Goal: Task Accomplishment & Management: Complete application form

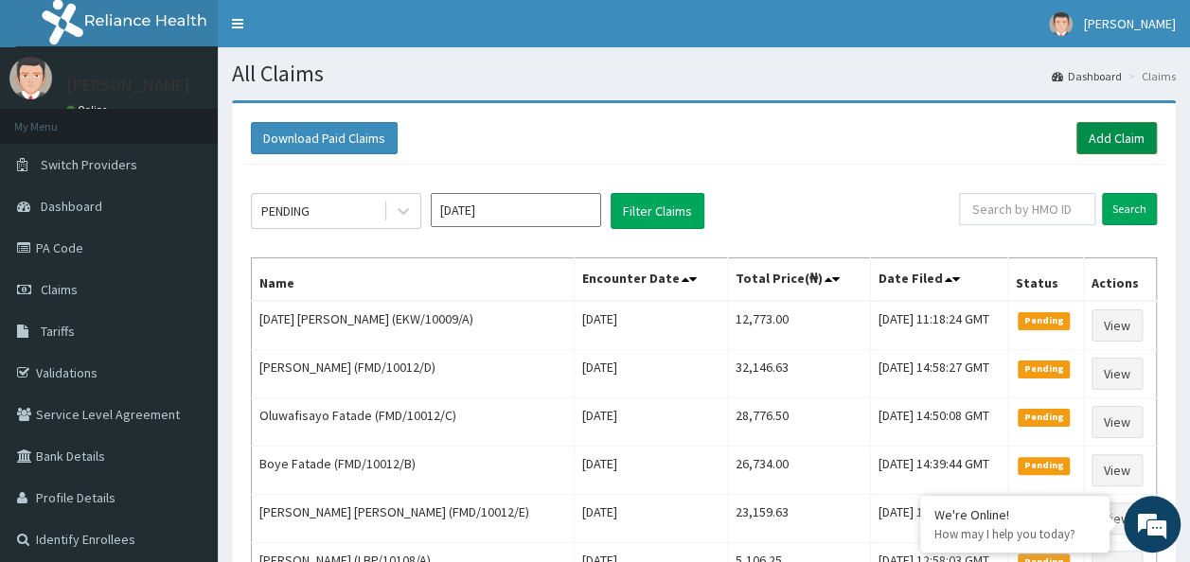
click at [1142, 144] on link "Add Claim" at bounding box center [1116, 138] width 80 height 32
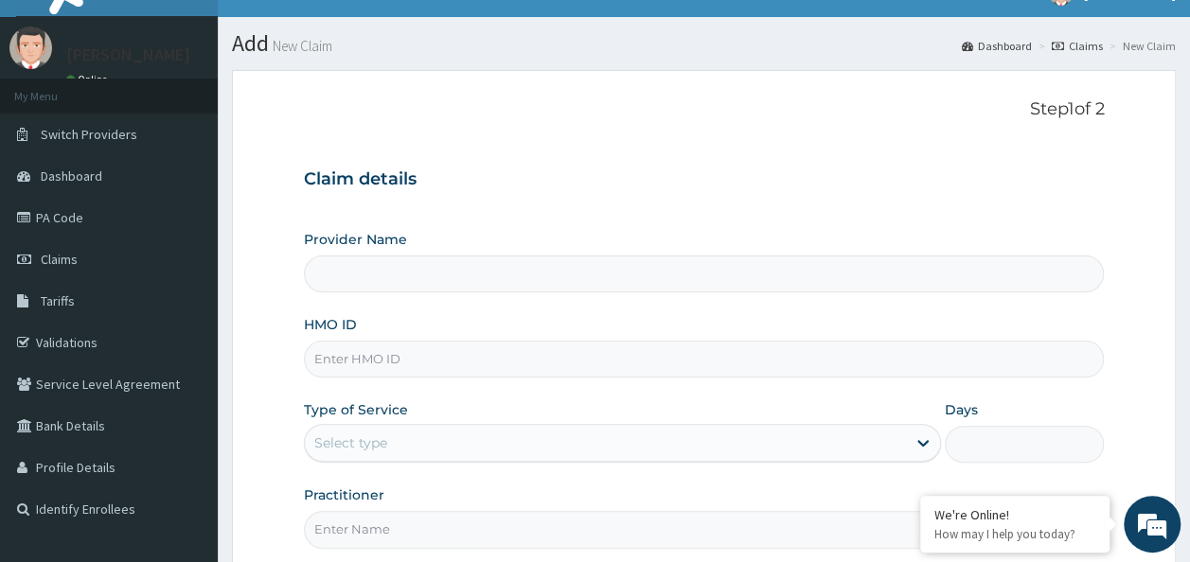
scroll to position [125, 0]
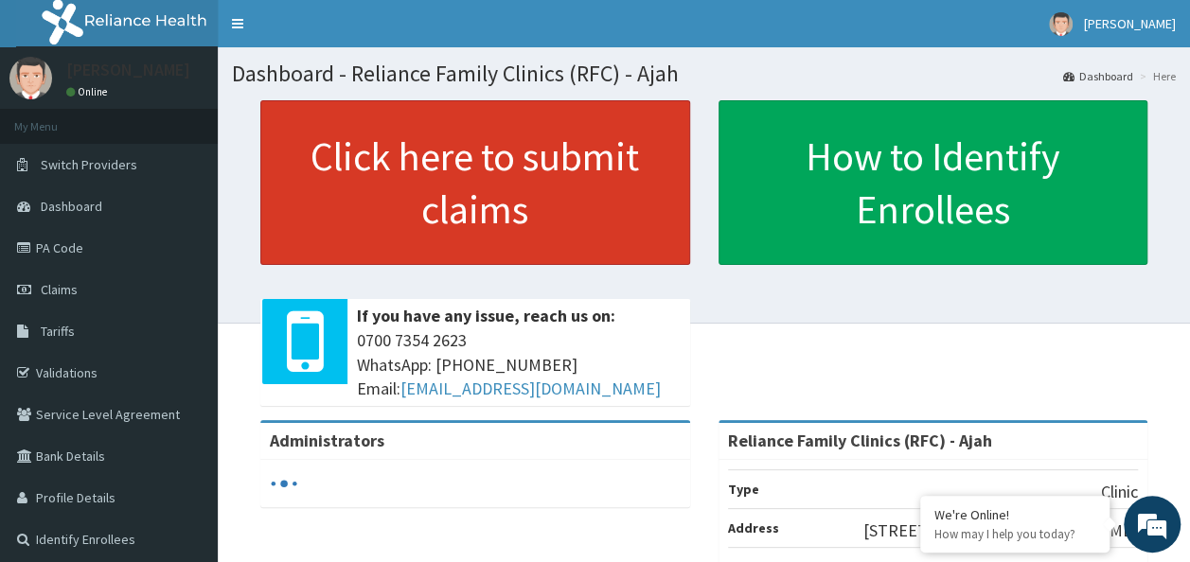
click at [447, 169] on link "Click here to submit claims" at bounding box center [475, 182] width 430 height 165
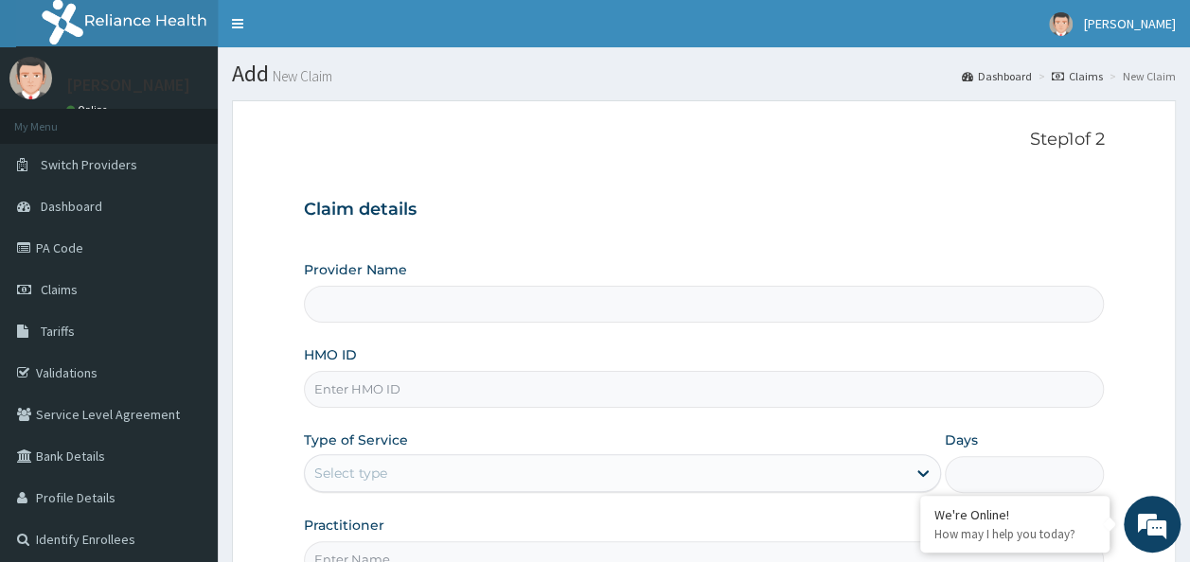
type input "Reliance Family Clinics (RFC) - Ajah"
click at [396, 391] on input "HMO ID" at bounding box center [704, 389] width 801 height 37
paste input "GSV/10174/A"
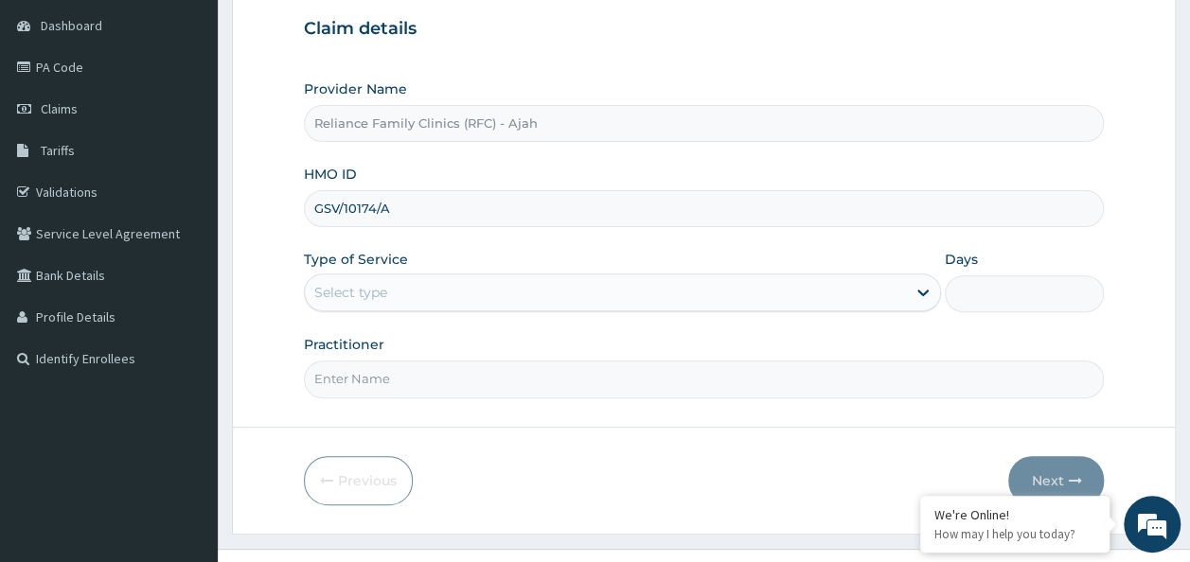
scroll to position [180, 0]
type input "GSV/10174/A"
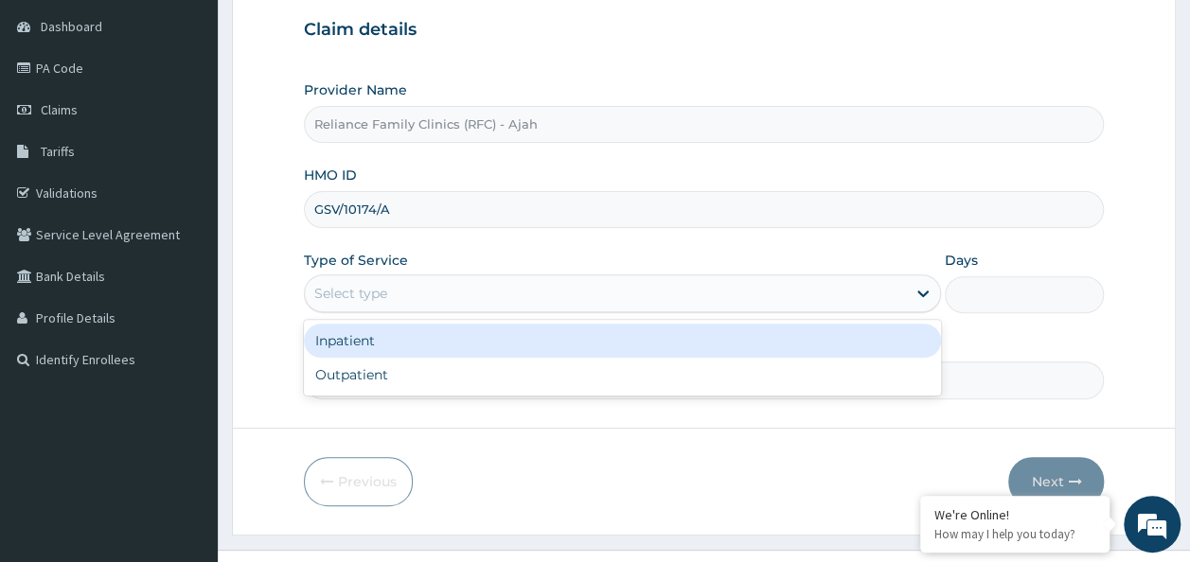
click at [493, 384] on div "Outpatient" at bounding box center [622, 375] width 637 height 34
type input "1"
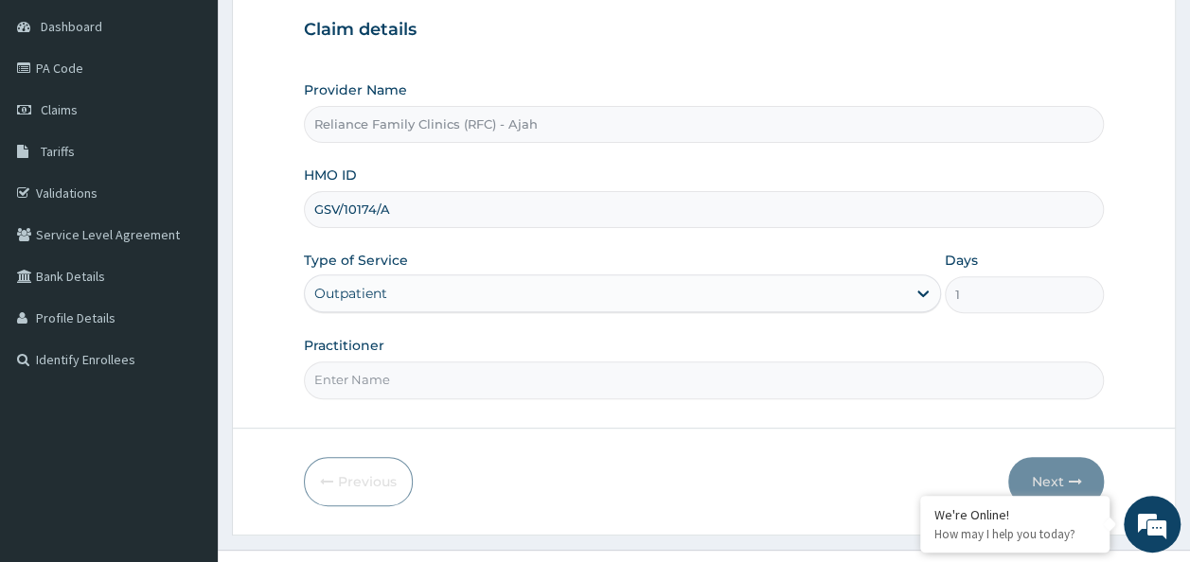
click at [685, 375] on input "Practitioner" at bounding box center [704, 380] width 801 height 37
type input "DR Locum"
click at [1060, 481] on button "Next" at bounding box center [1056, 481] width 96 height 49
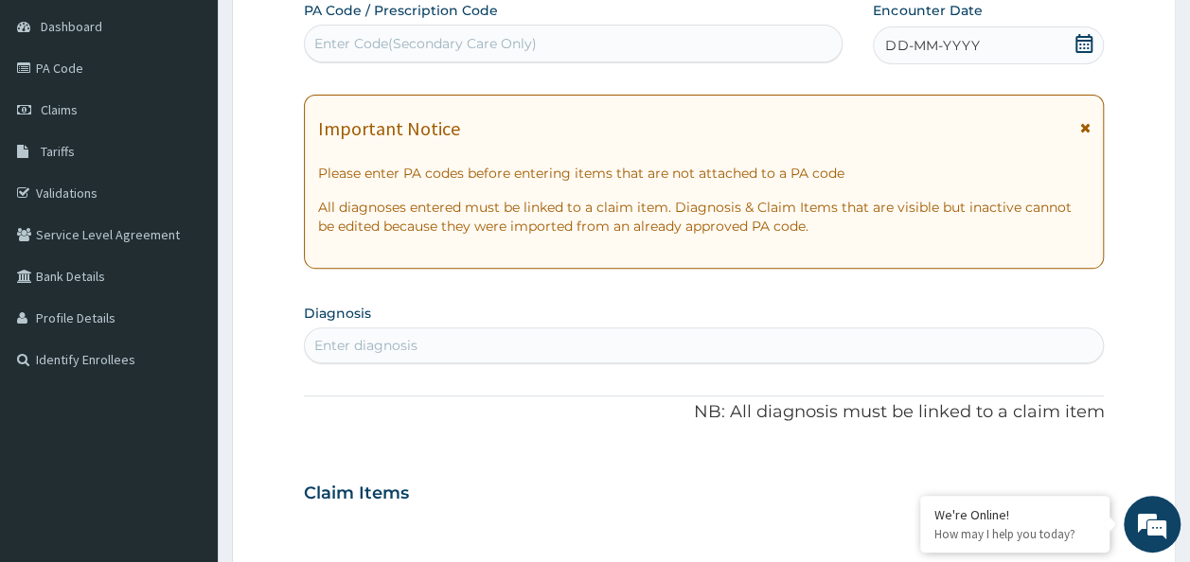
click at [1020, 34] on div "DD-MM-YYYY" at bounding box center [988, 46] width 231 height 38
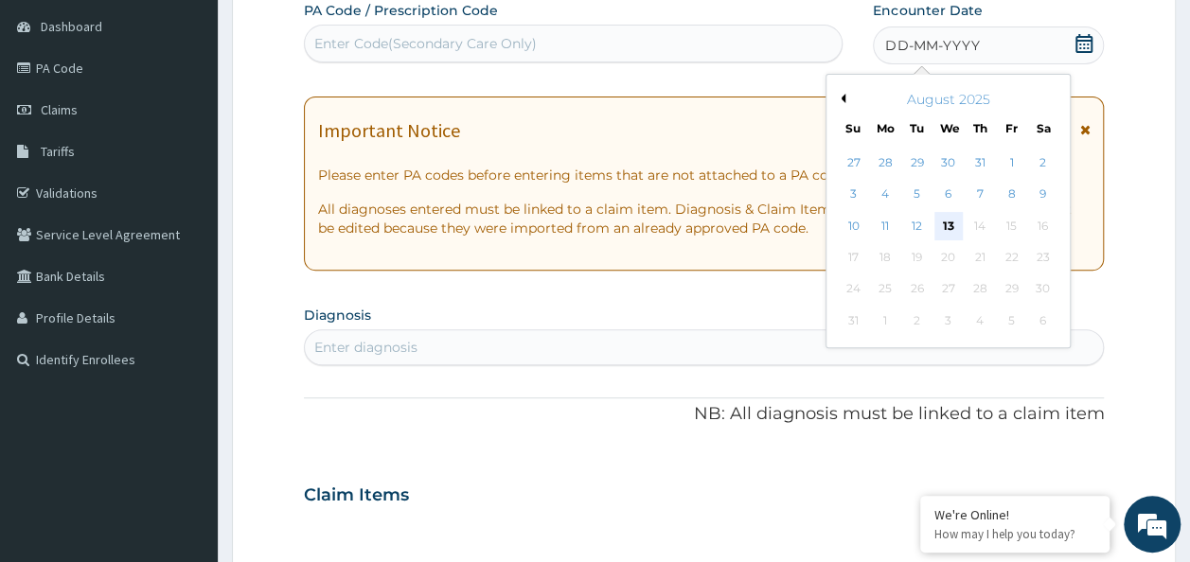
click at [950, 222] on div "13" at bounding box center [948, 226] width 28 height 28
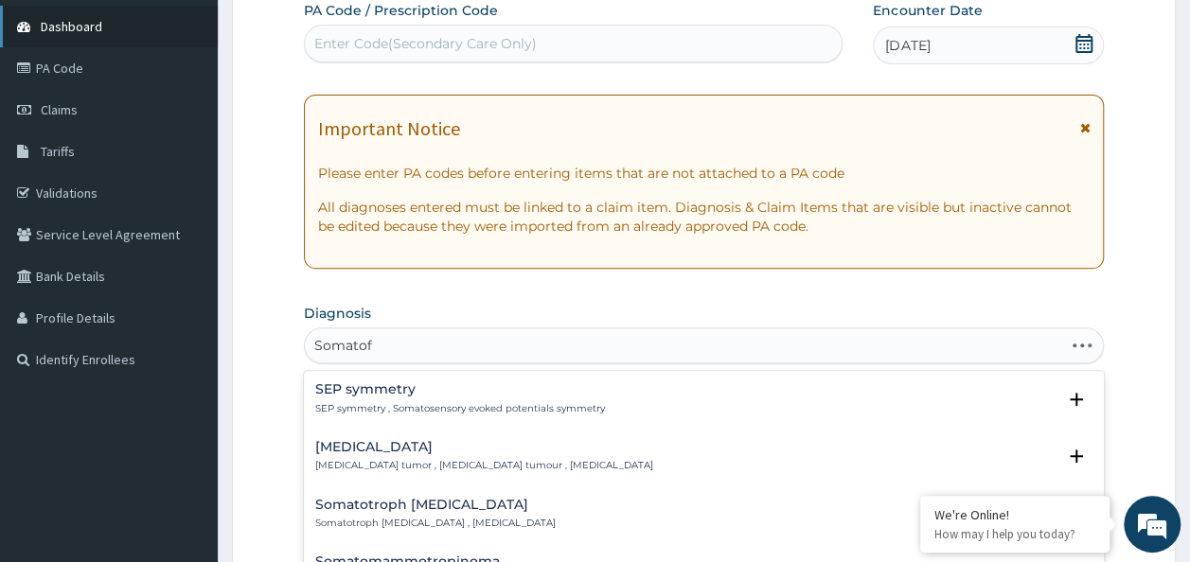
type input "Somatofo"
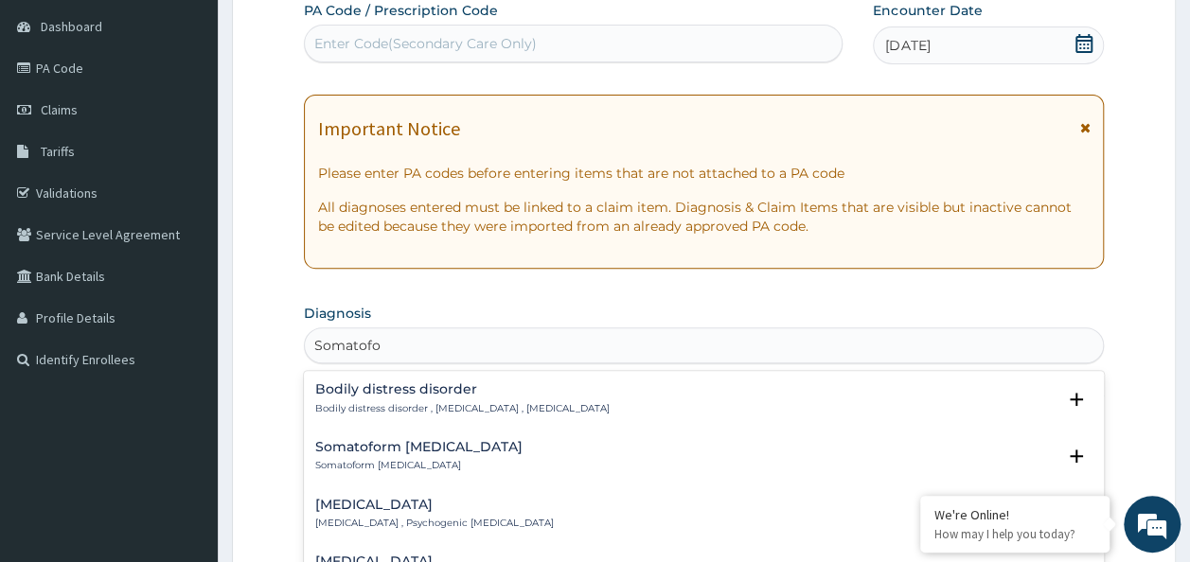
click at [485, 451] on h4 "Somatoform pain disorder" at bounding box center [418, 447] width 207 height 14
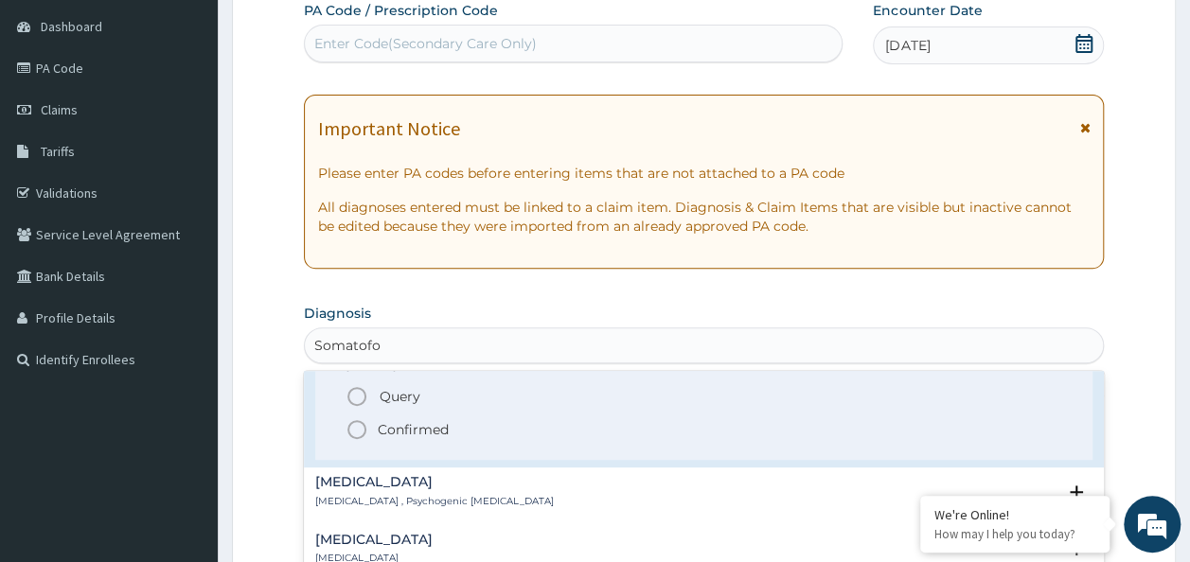
scroll to position [144, 0]
click at [392, 432] on p "Confirmed" at bounding box center [413, 427] width 71 height 19
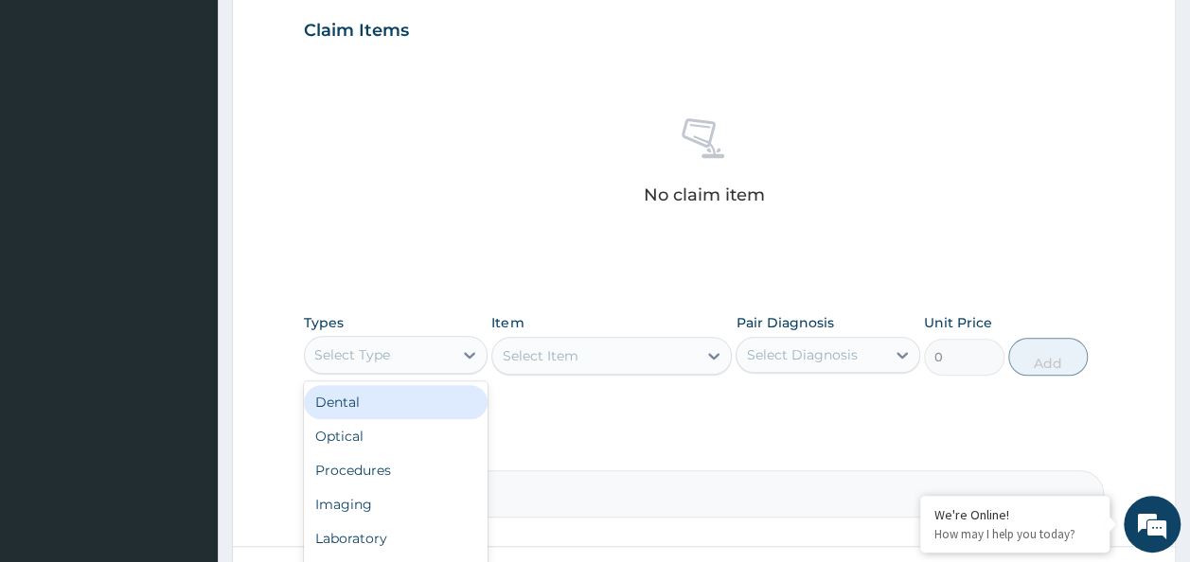
scroll to position [64, 0]
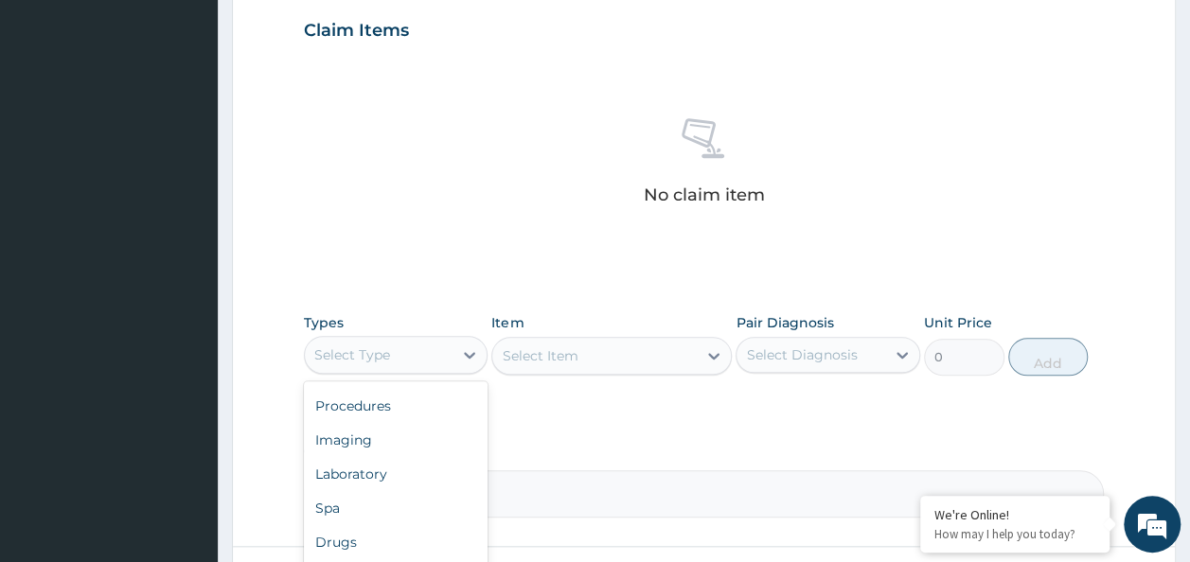
click at [398, 409] on div "Procedures" at bounding box center [396, 406] width 185 height 34
click at [686, 362] on div "Select Item" at bounding box center [611, 356] width 240 height 38
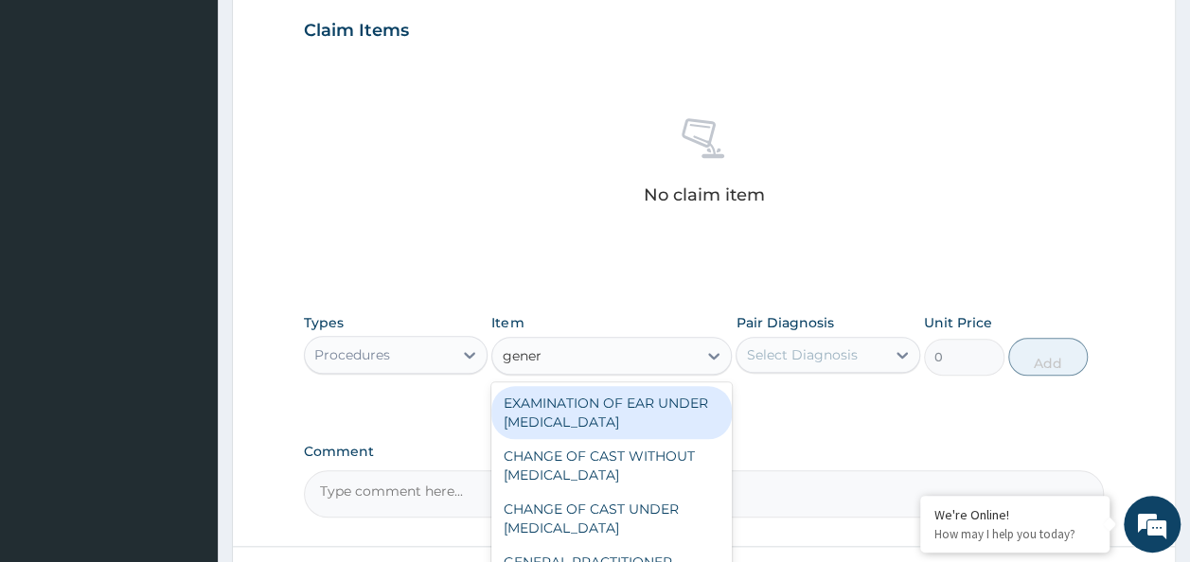
type input "genera"
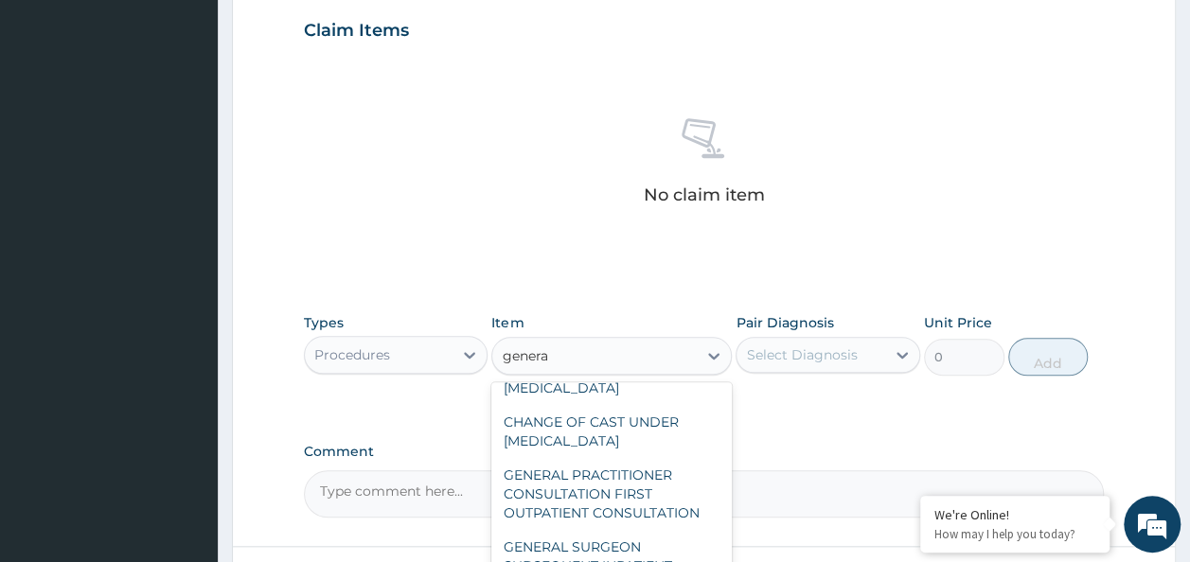
scroll to position [95, 0]
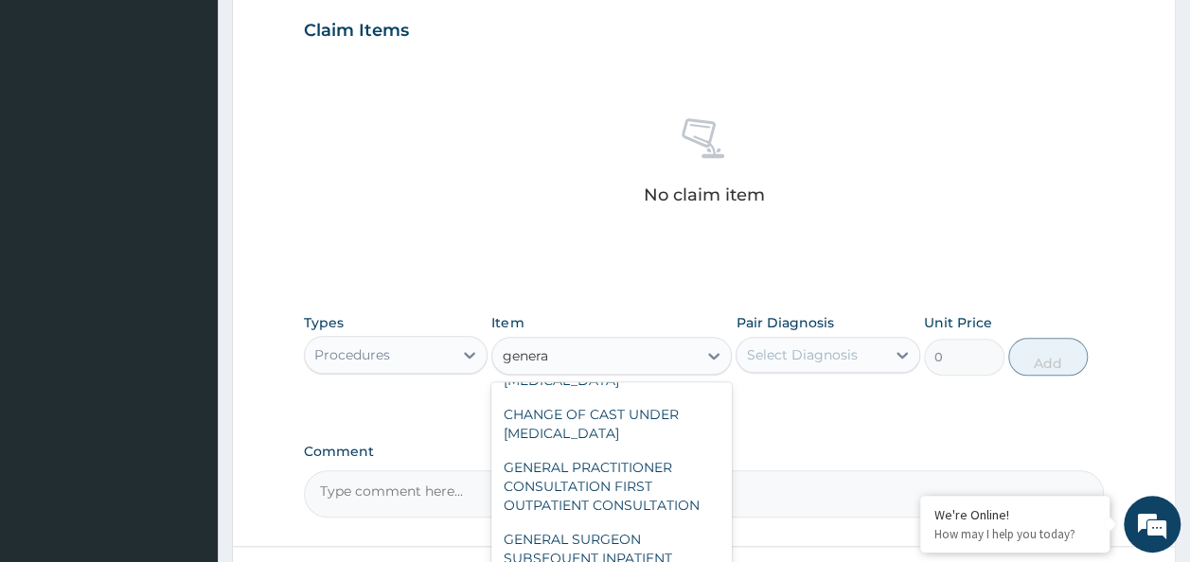
click at [651, 516] on div "GENERAL PRACTITIONER CONSULTATION FIRST OUTPATIENT CONSULTATION" at bounding box center [611, 487] width 240 height 72
type input "3370.125"
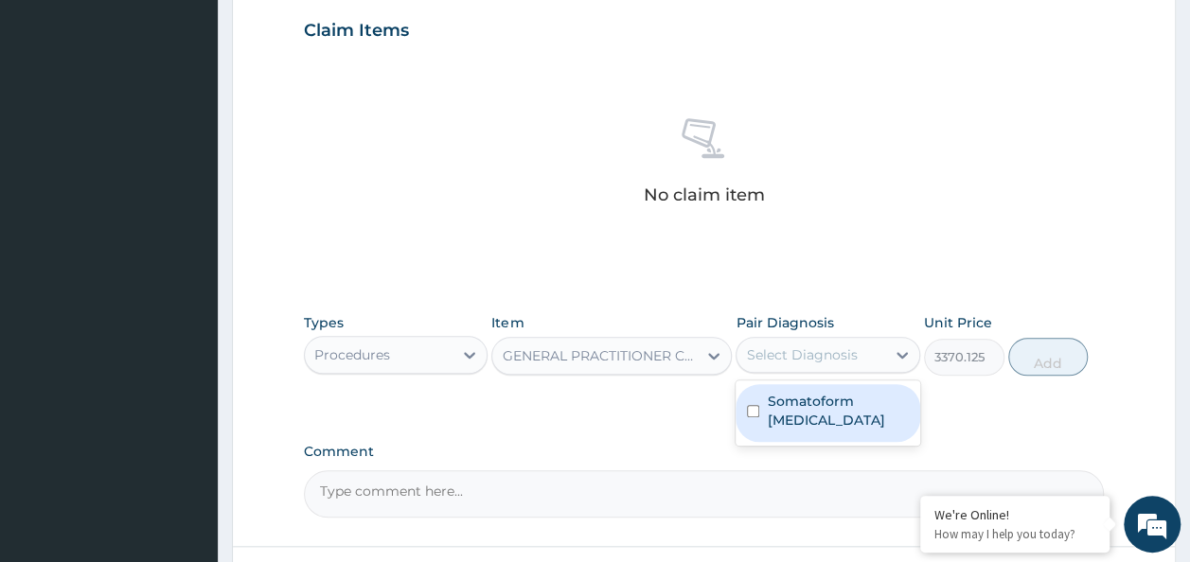
click at [835, 409] on label "Somatoform pain disorder" at bounding box center [838, 411] width 142 height 38
checkbox input "true"
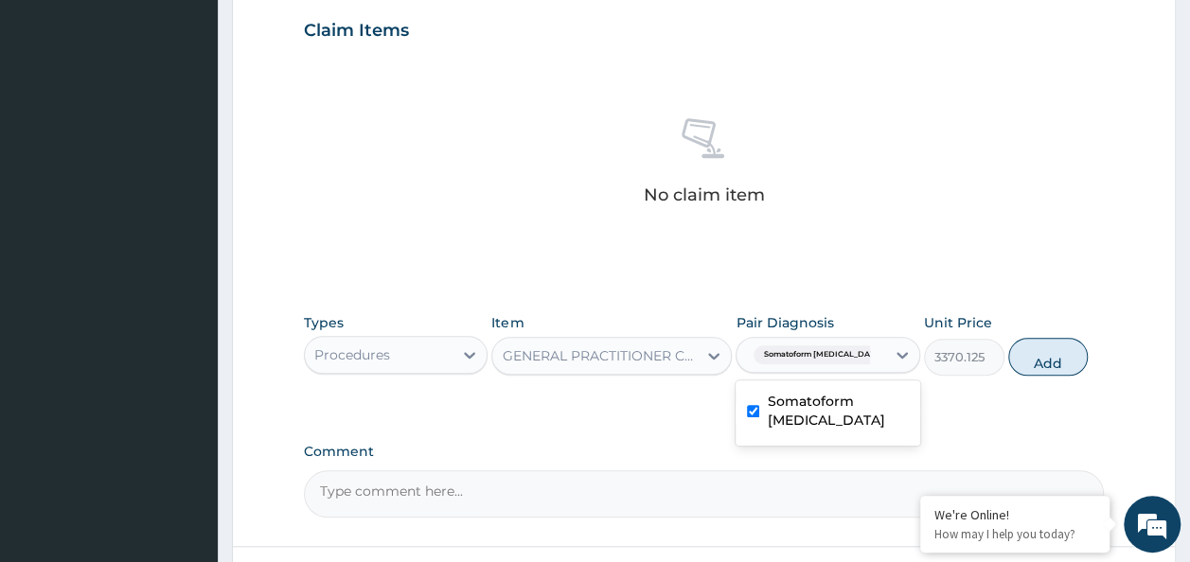
click at [1011, 418] on div "PA Code / Prescription Code Enter Code(Secondary Care Only) Encounter Date 13-0…" at bounding box center [704, 24] width 801 height 985
click at [1051, 358] on button "Add" at bounding box center [1048, 357] width 80 height 38
type input "0"
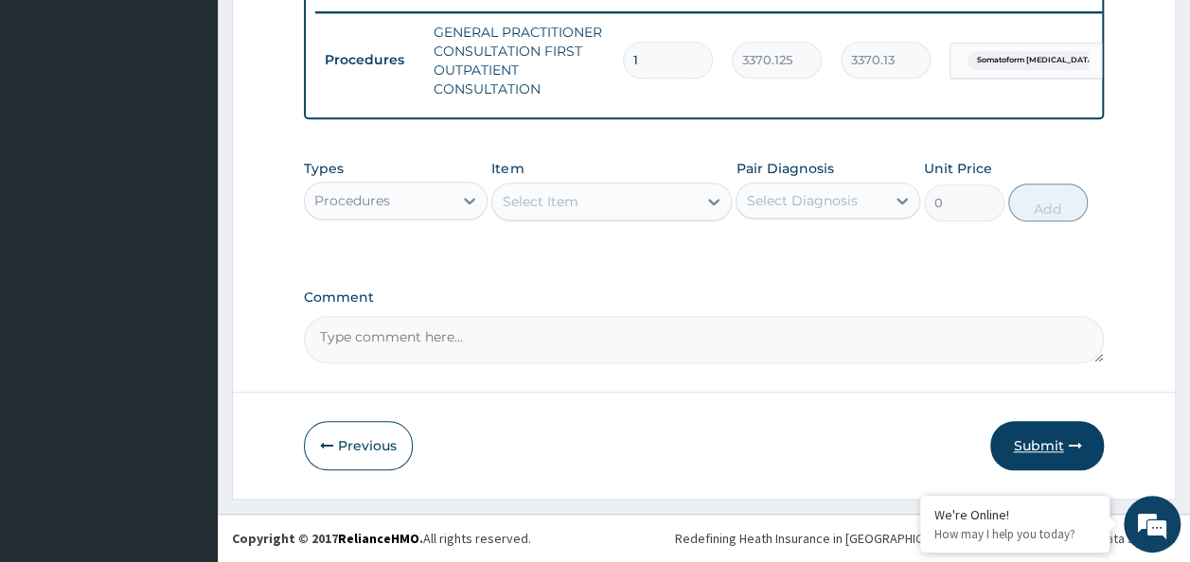
click at [1067, 440] on button "Submit" at bounding box center [1047, 445] width 114 height 49
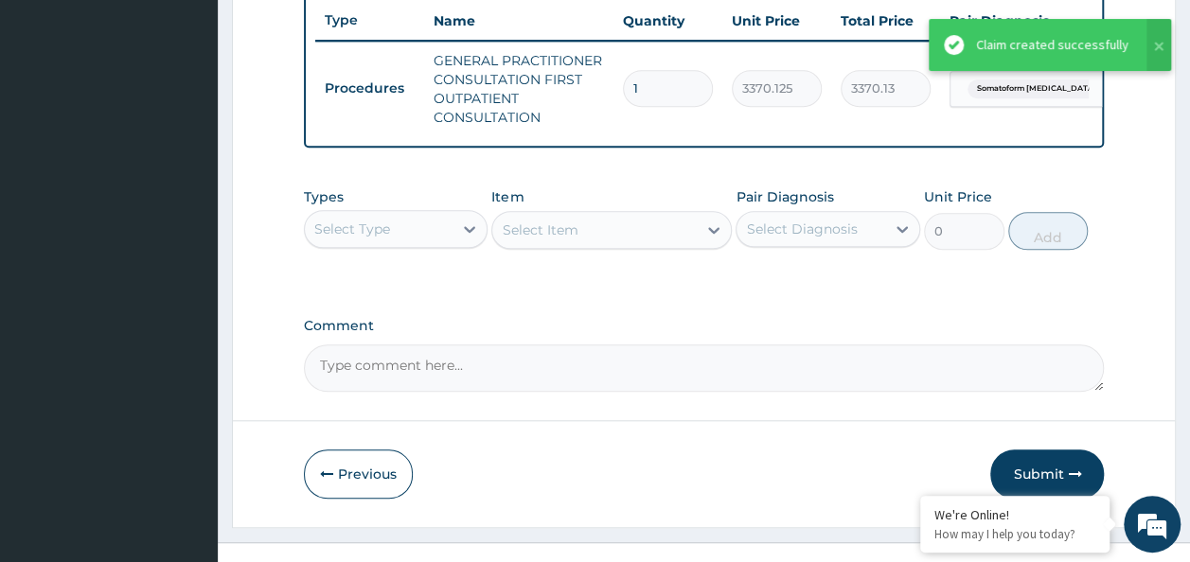
scroll to position [487, 0]
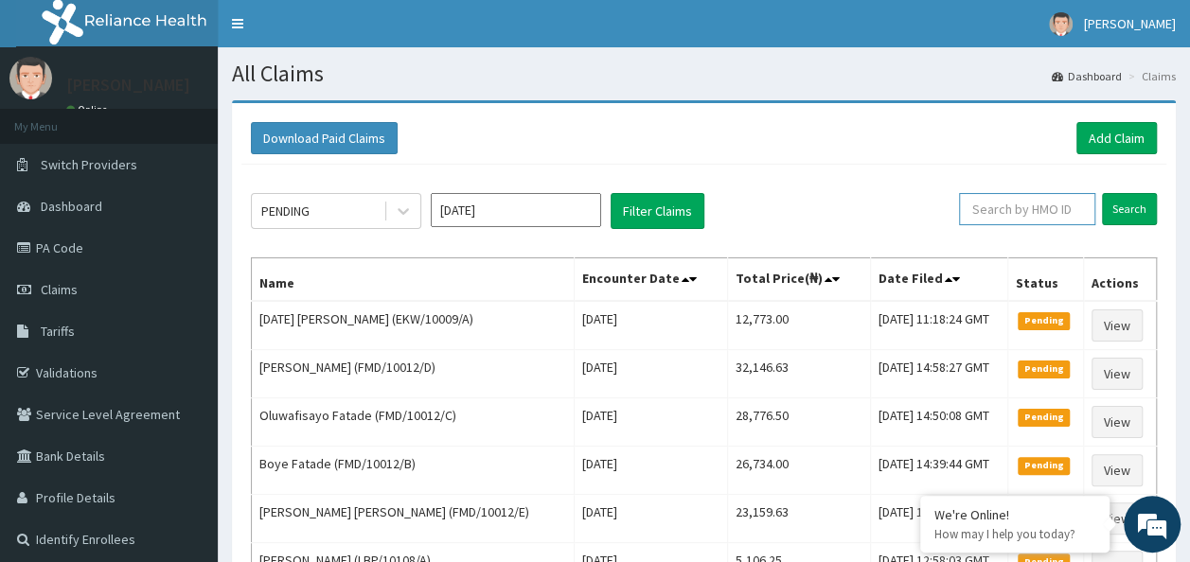
click at [1030, 216] on input "text" at bounding box center [1027, 209] width 136 height 32
click at [1026, 208] on input "text" at bounding box center [1027, 209] width 136 height 32
paste input "GSV/10174/A"
type input "GSV/10174/A"
click at [1102, 193] on input "Search" at bounding box center [1129, 209] width 55 height 32
